Goal: Transaction & Acquisition: Purchase product/service

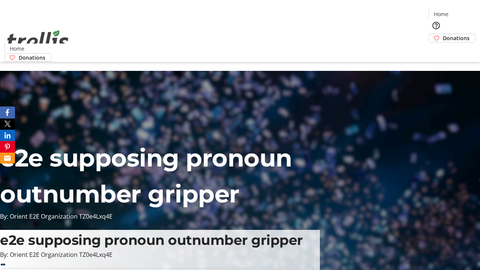
click at [443, 34] on span "Donations" at bounding box center [456, 38] width 27 height 8
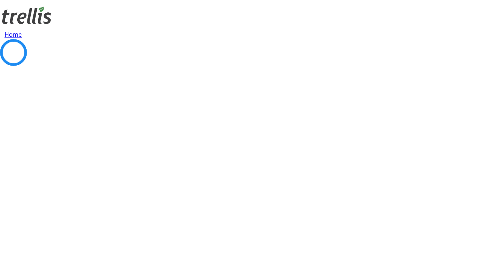
select select "CA"
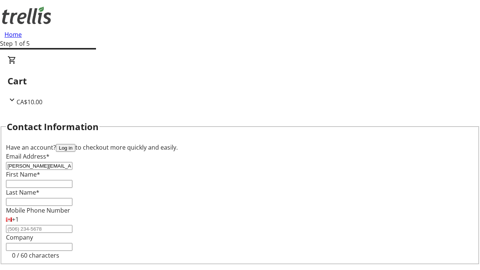
type input "[PERSON_NAME][EMAIL_ADDRESS][DOMAIN_NAME]"
type input "[PERSON_NAME]"
type input "[STREET_ADDRESS][PERSON_NAME]"
type input "Kelowna"
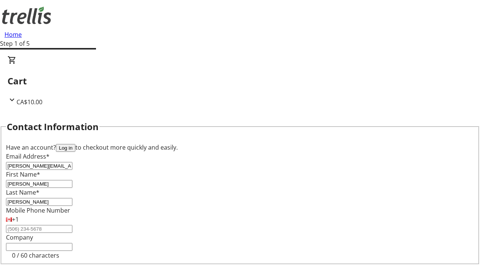
select select "BC"
type input "Kelowna"
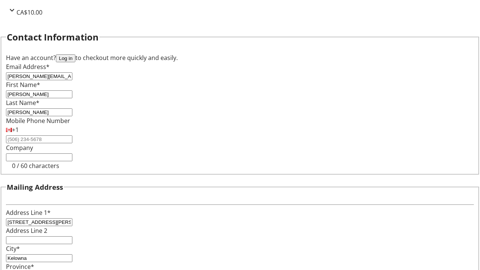
type input "V1Y 0C2"
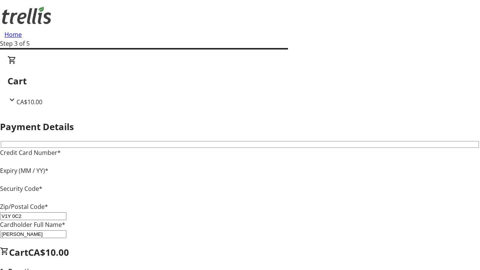
type input "V1Y 0C2"
